Goal: Check status

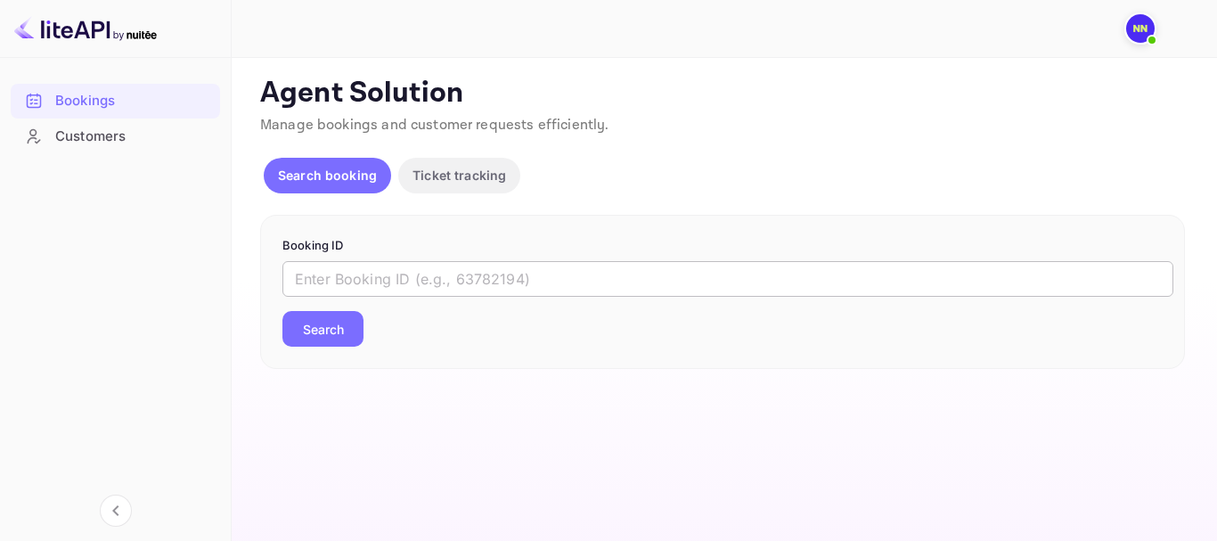
click at [451, 266] on input "text" at bounding box center [727, 279] width 891 height 36
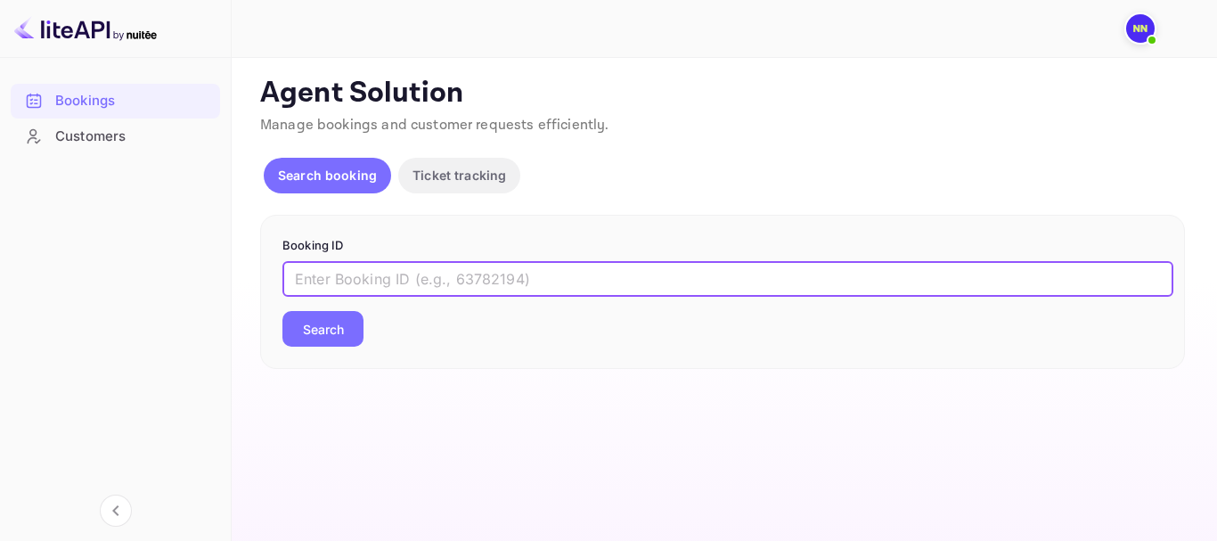
paste input "314021078"
click at [348, 337] on button "Search" at bounding box center [322, 329] width 81 height 36
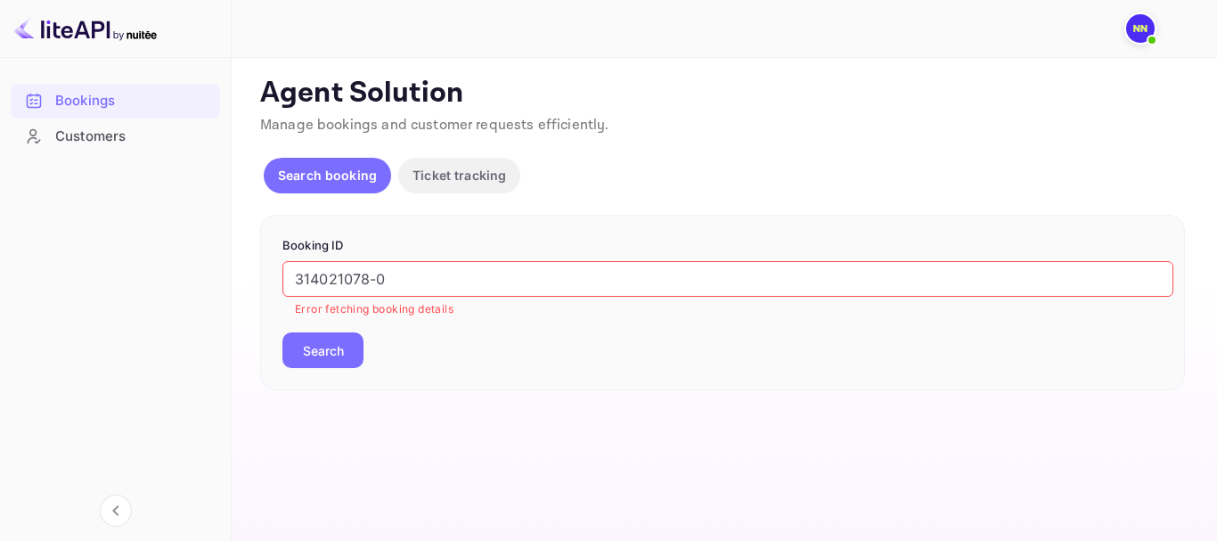
click at [435, 263] on input "314021078-0" at bounding box center [727, 279] width 891 height 36
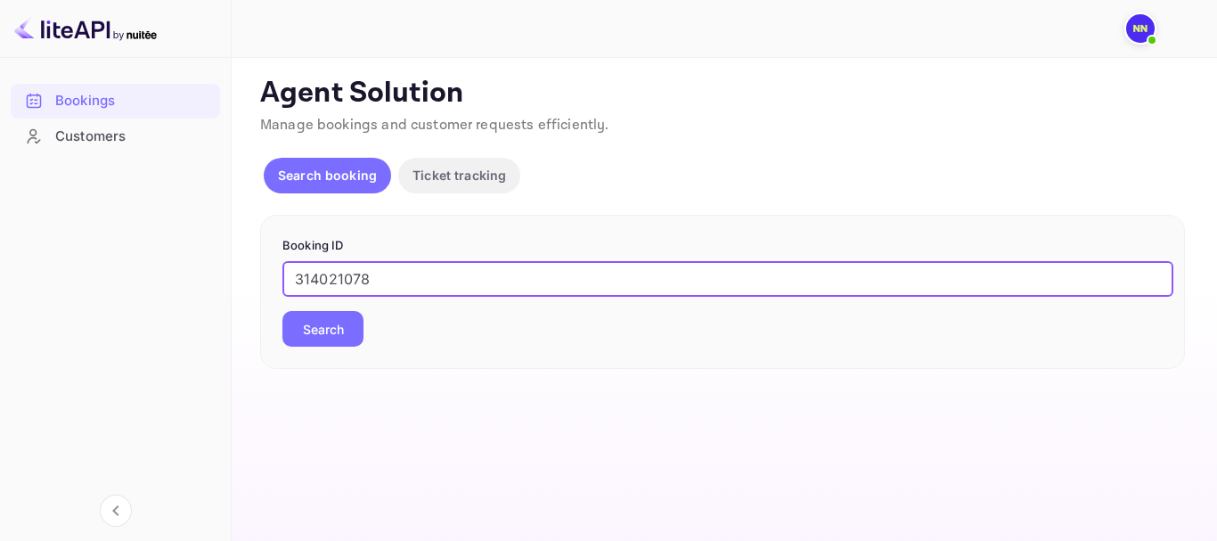
type input "314021078"
click at [502, 222] on div "Booking ID 314021078 ​ Search" at bounding box center [722, 292] width 925 height 155
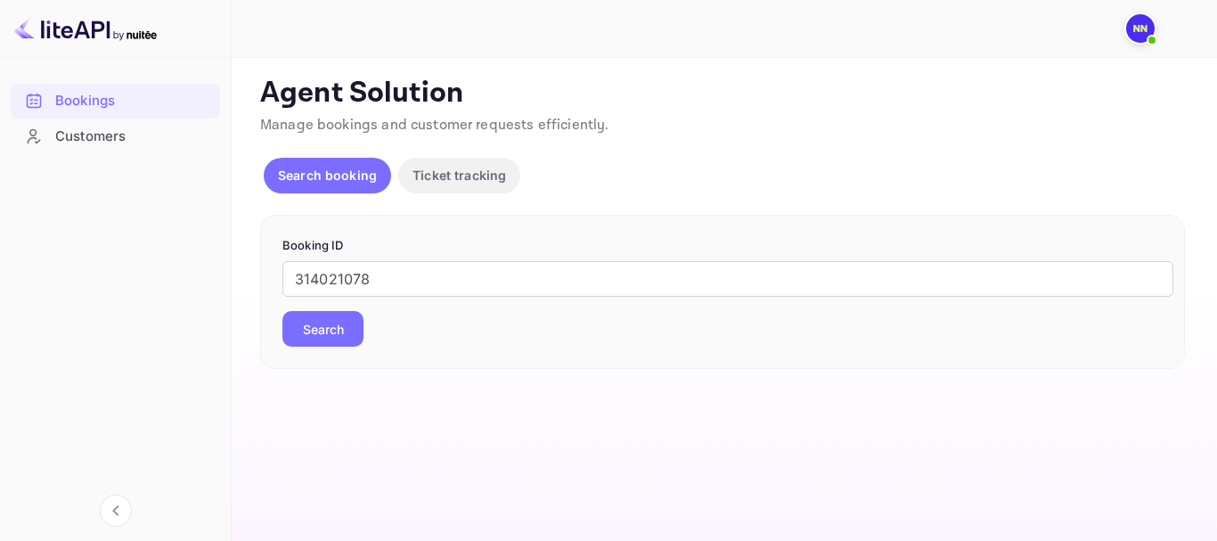
click at [460, 182] on p "Ticket tracking" at bounding box center [460, 175] width 94 height 19
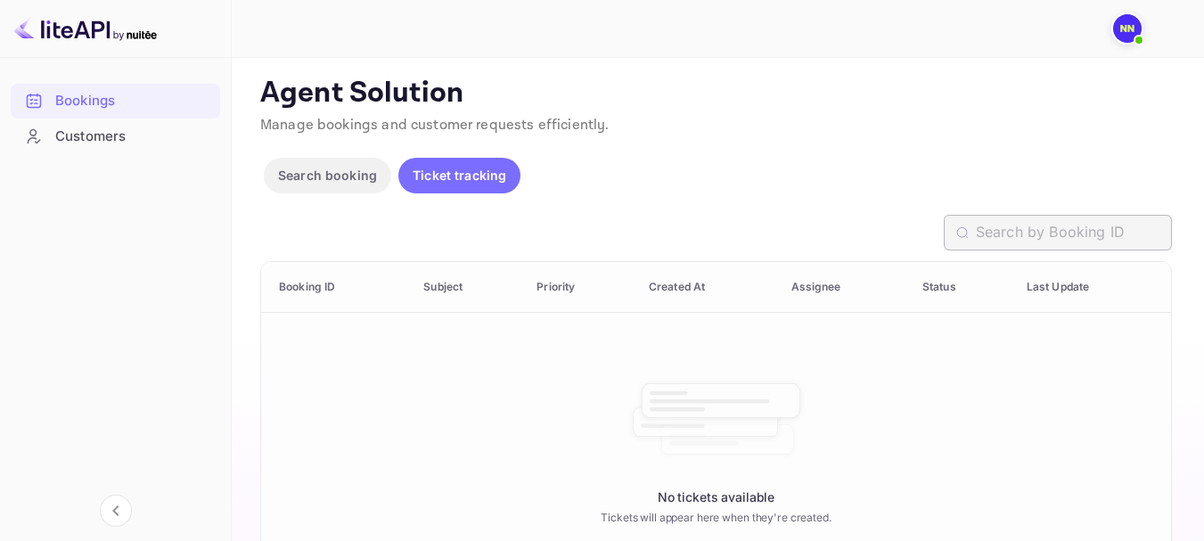
click at [1141, 225] on input "text" at bounding box center [1074, 233] width 196 height 36
click at [1099, 226] on input "text" at bounding box center [1074, 233] width 196 height 36
click at [1003, 236] on input "text" at bounding box center [1074, 233] width 196 height 36
click at [1058, 249] on input "text" at bounding box center [1074, 233] width 196 height 36
click at [1017, 219] on input "text" at bounding box center [1074, 233] width 196 height 36
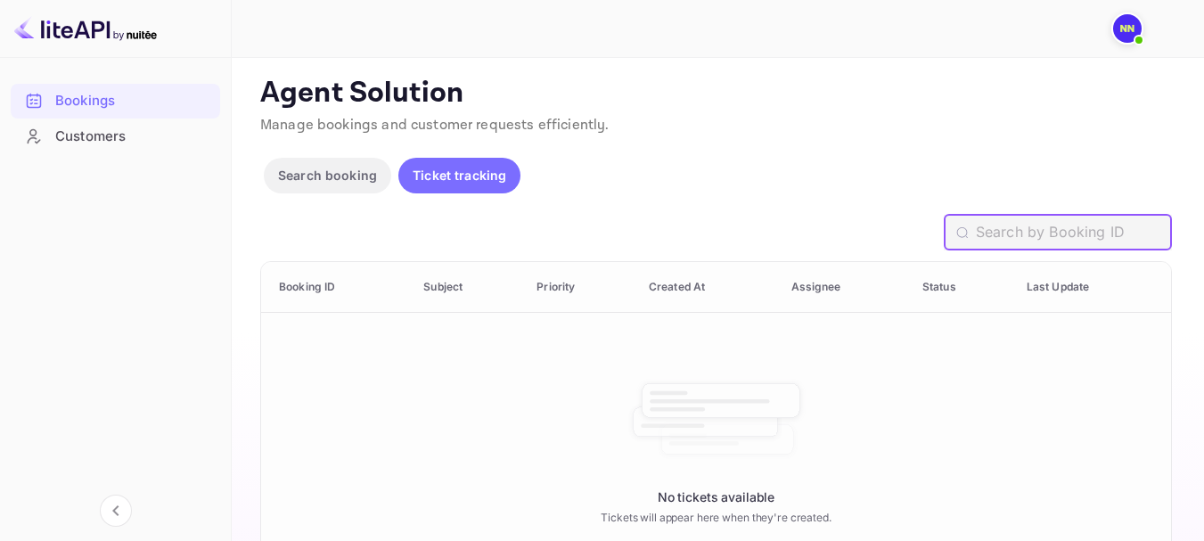
paste input "314021078"
type input "314021078-0"
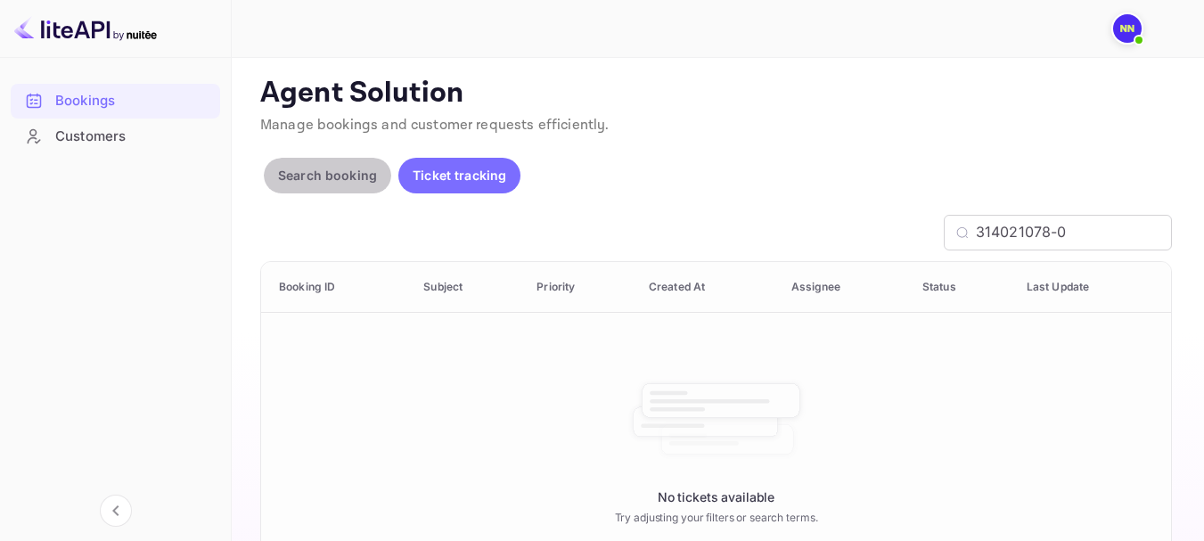
click at [280, 159] on button "Search booking" at bounding box center [327, 176] width 127 height 36
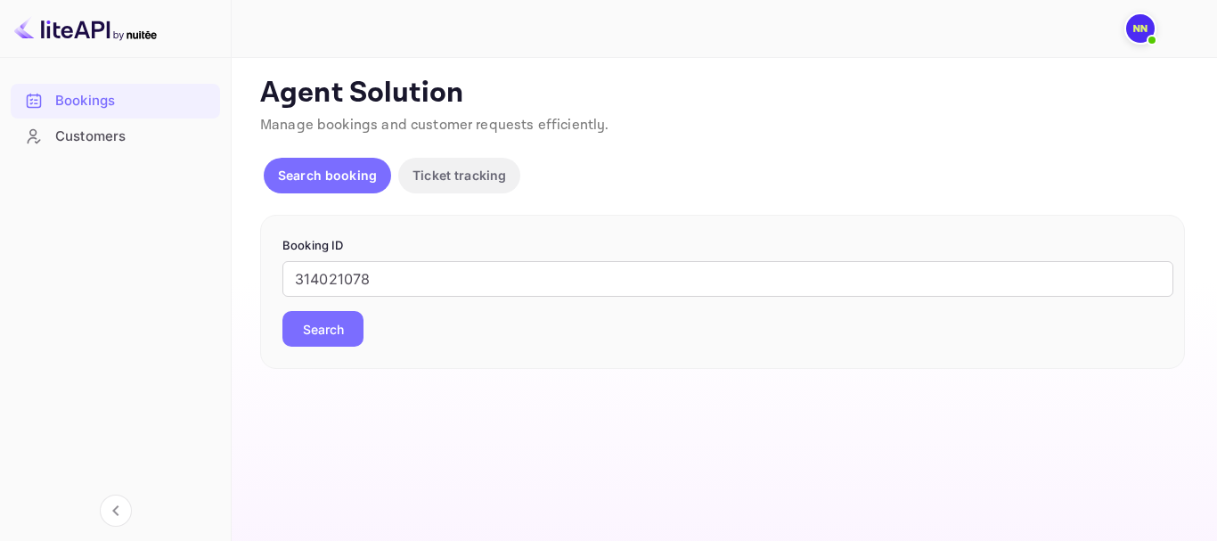
click at [493, 173] on p "Ticket tracking" at bounding box center [460, 175] width 94 height 19
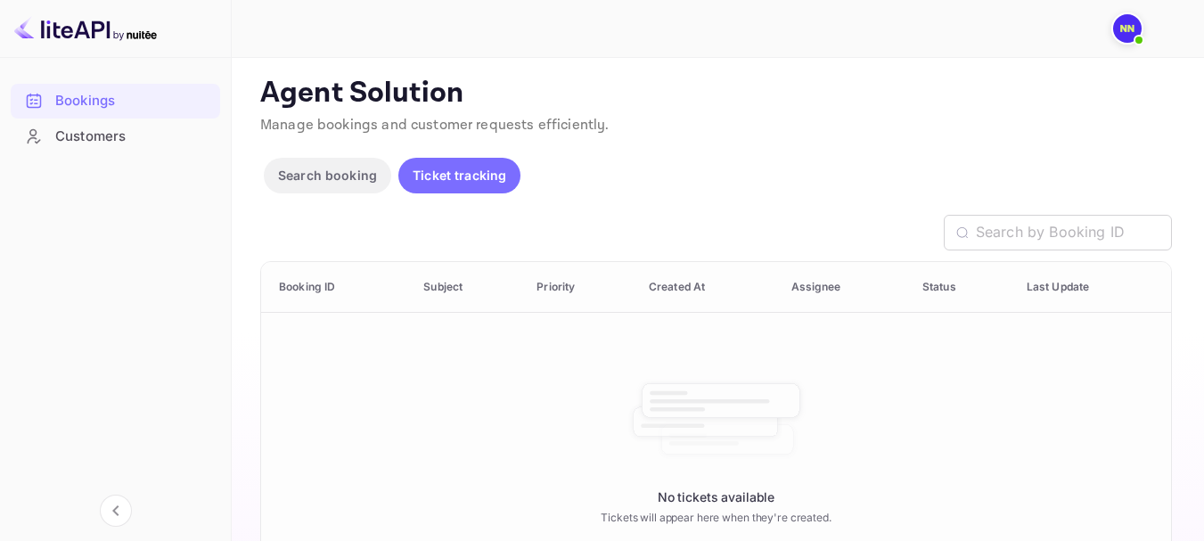
click at [90, 142] on div "Customers" at bounding box center [133, 137] width 156 height 20
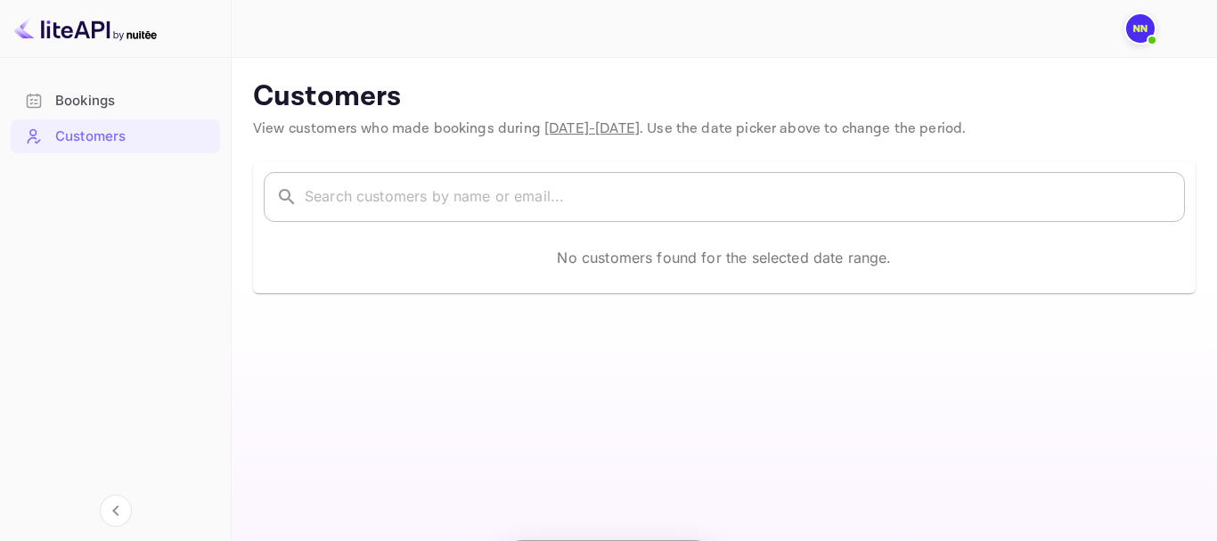
click at [400, 210] on input "text" at bounding box center [745, 197] width 880 height 50
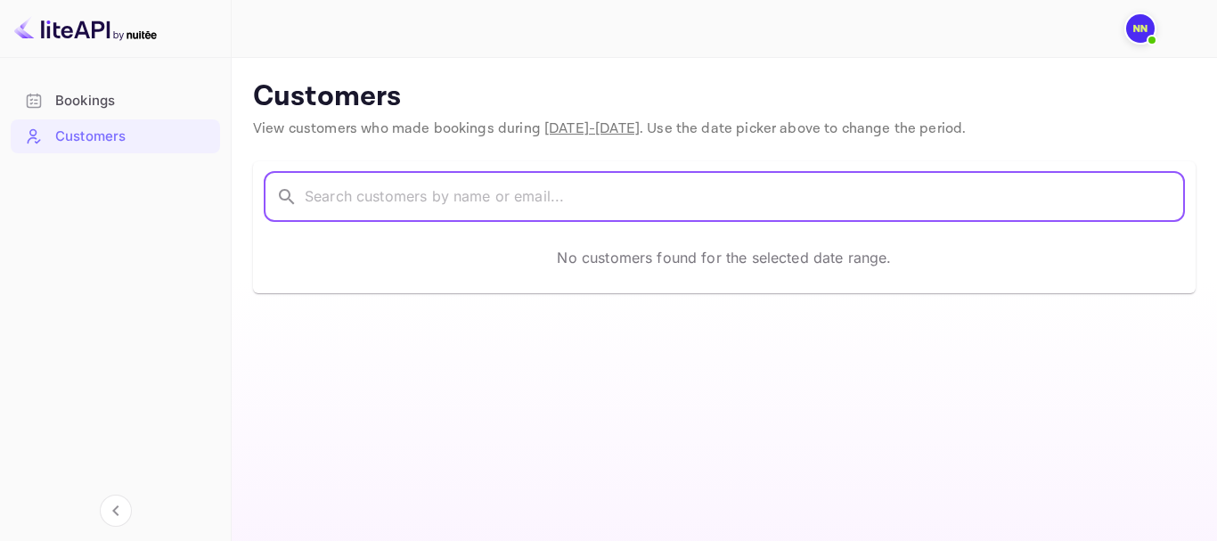
paste input "Nuki"
paste input "Hartanto"
type input "Nuki Hartanto"
drag, startPoint x: 483, startPoint y: 198, endPoint x: 141, endPoint y: 145, distance: 346.1
click at [141, 154] on div "Bookings Customers Now you can check your travel website directly from the link…" at bounding box center [608, 270] width 1217 height 541
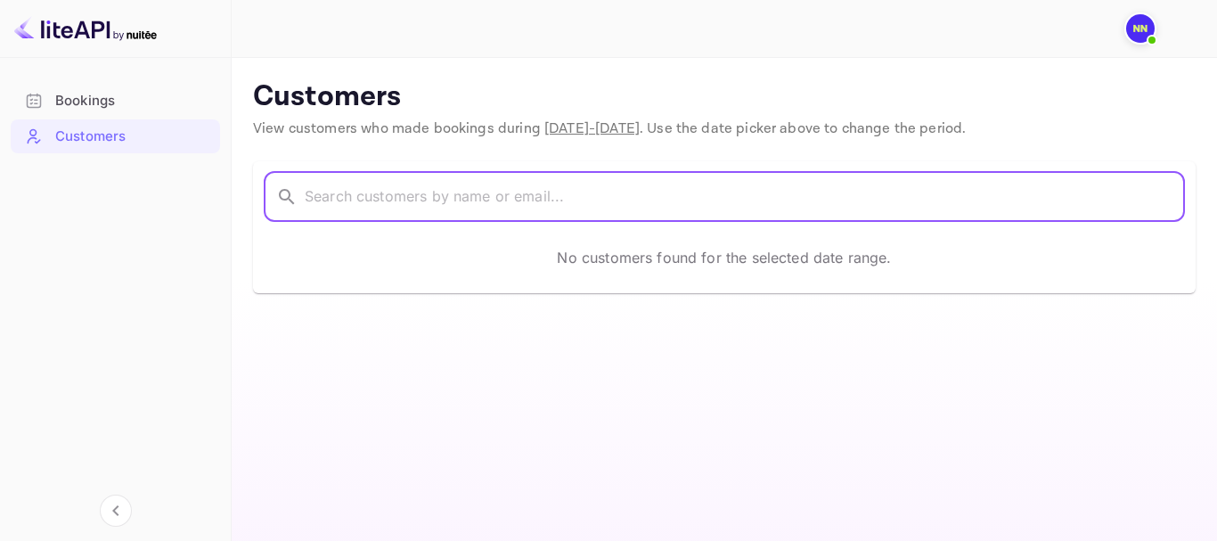
click at [370, 198] on input "text" at bounding box center [745, 197] width 880 height 50
paste input "[EMAIL_ADDRESS][DOMAIN_NAME]"
type input "[EMAIL_ADDRESS][DOMAIN_NAME]"
